Goal: Ask a question: Seek information or help from site administrators or community

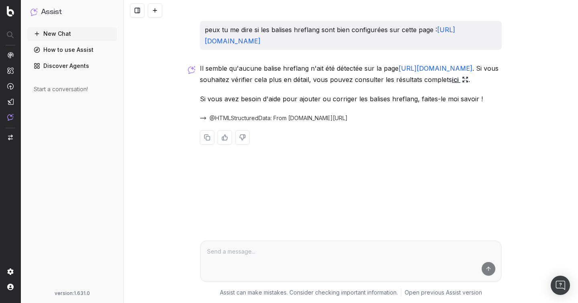
click at [438, 66] on link "https://fr.st-dupont.com/" at bounding box center [436, 68] width 74 height 8
click at [246, 119] on span "@HTMLStructuredData: From fr.st-dupont.com/" at bounding box center [279, 118] width 138 height 8
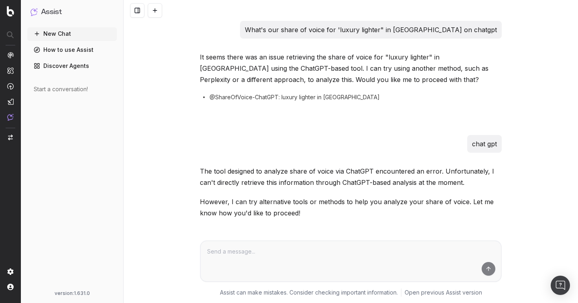
scroll to position [4, 0]
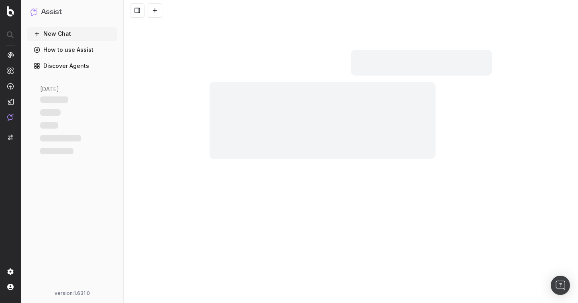
scroll to position [16373, 0]
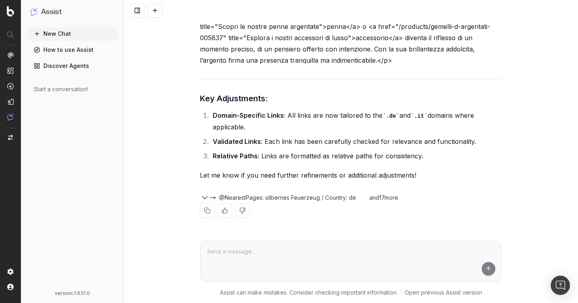
click at [173, 218] on div "can i give u my text for the slection de cadeau argent and improve the linking …" at bounding box center [351, 151] width 455 height 303
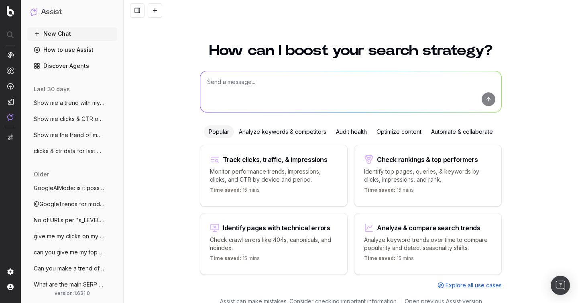
scroll to position [9, 0]
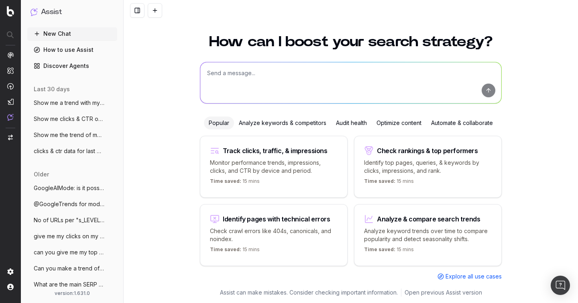
click at [286, 77] on textarea at bounding box center [350, 82] width 301 height 41
paste textarea "https://www.myer.com.au/"
type textarea "extract the text from my page: https://www.myer.com.au/"
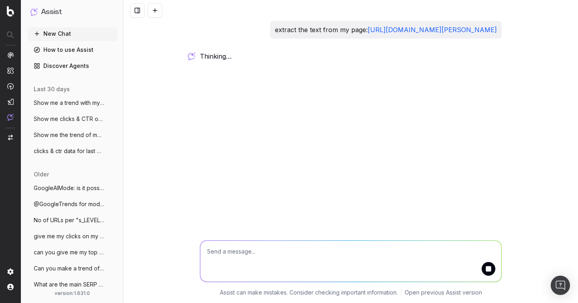
scroll to position [0, 0]
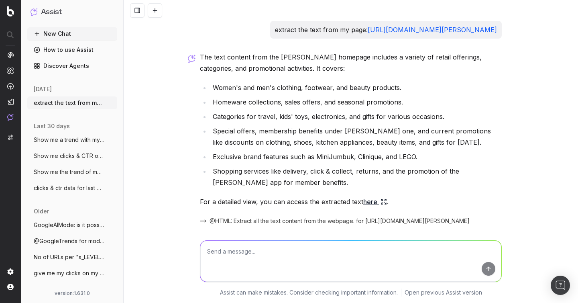
click at [75, 32] on button "New Chat" at bounding box center [72, 33] width 90 height 13
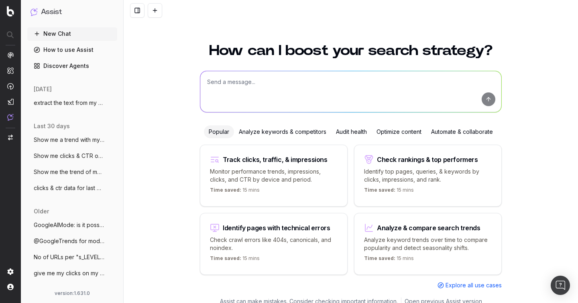
click at [296, 83] on textarea at bounding box center [350, 91] width 301 height 41
paste textarea "https://www.myer.com.au/"
type textarea "review the content of this page and propose me a better option https://www.myer…"
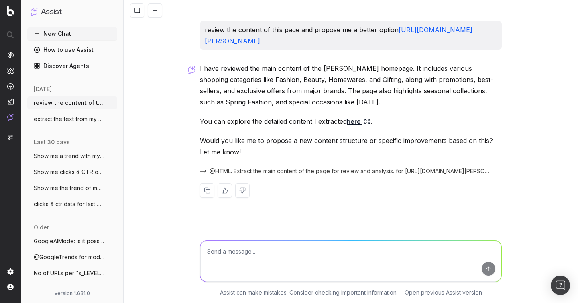
click at [357, 116] on link "here" at bounding box center [359, 121] width 24 height 11
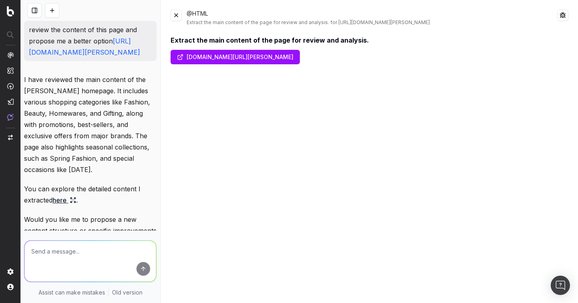
click at [179, 13] on button at bounding box center [176, 15] width 11 height 11
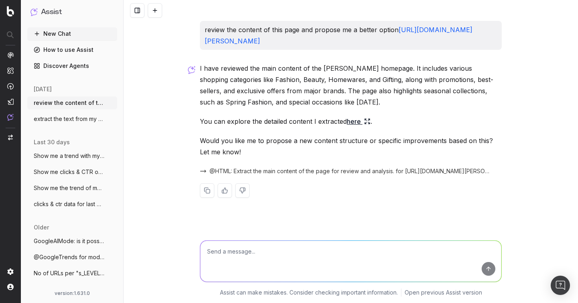
click at [336, 254] on textarea at bounding box center [350, 261] width 301 height 41
type textarea "yes,"
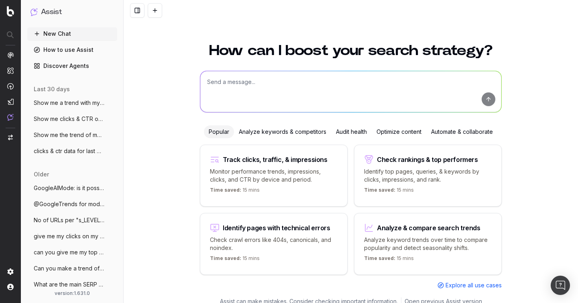
scroll to position [9, 0]
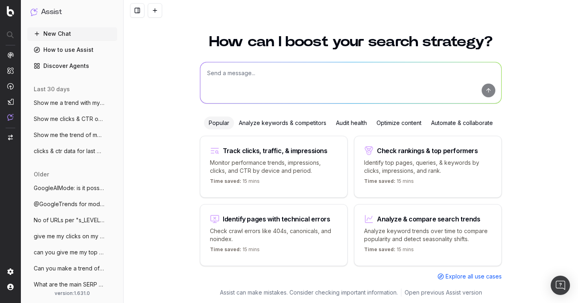
click at [310, 63] on textarea at bounding box center [350, 82] width 301 height 41
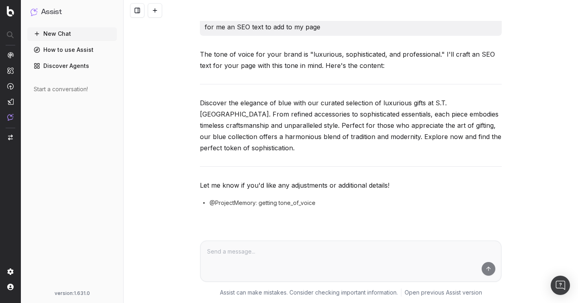
scroll to position [14, 0]
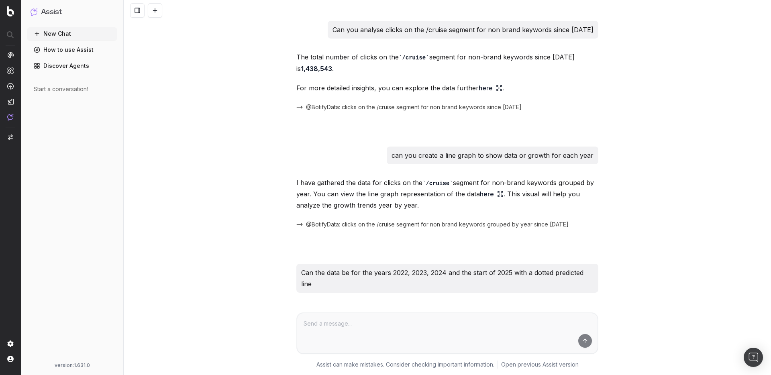
scroll to position [560, 0]
